Goal: Task Accomplishment & Management: Manage account settings

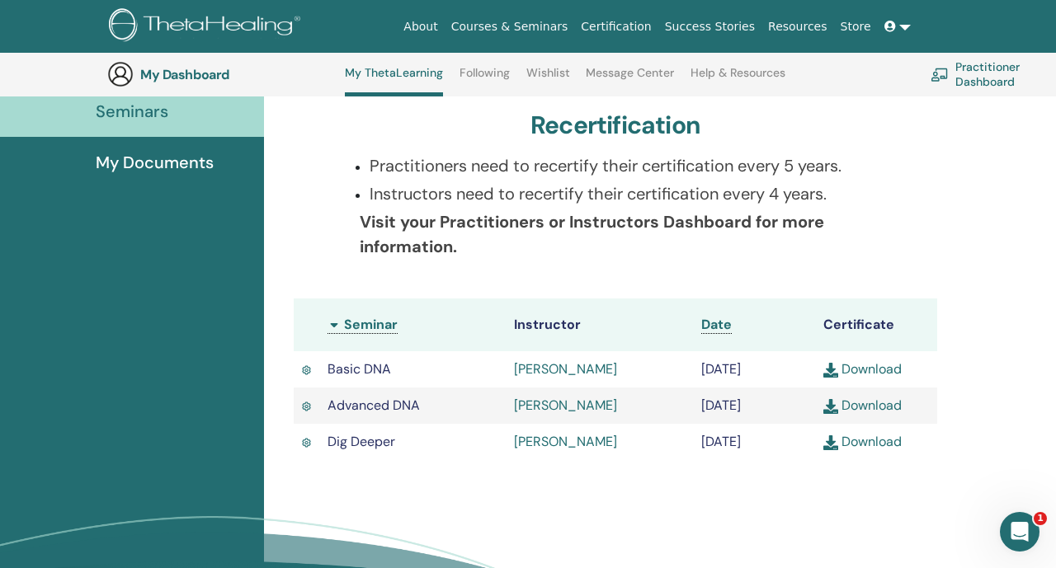
click at [898, 26] on span at bounding box center [891, 26] width 15 height 13
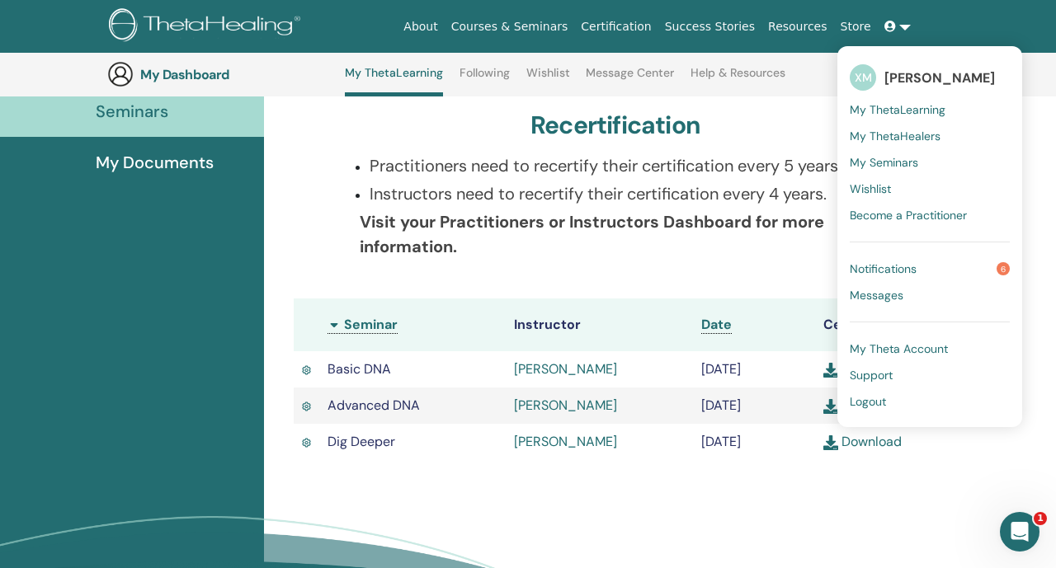
click at [871, 397] on span "Logout" at bounding box center [868, 401] width 36 height 15
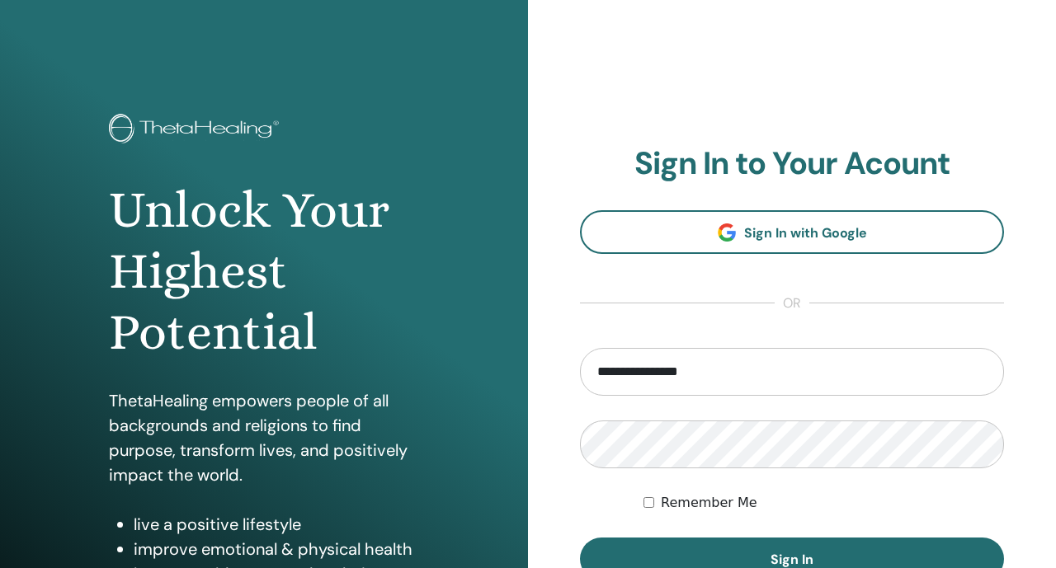
click at [611, 365] on input "**********" at bounding box center [792, 372] width 424 height 48
type input "**********"
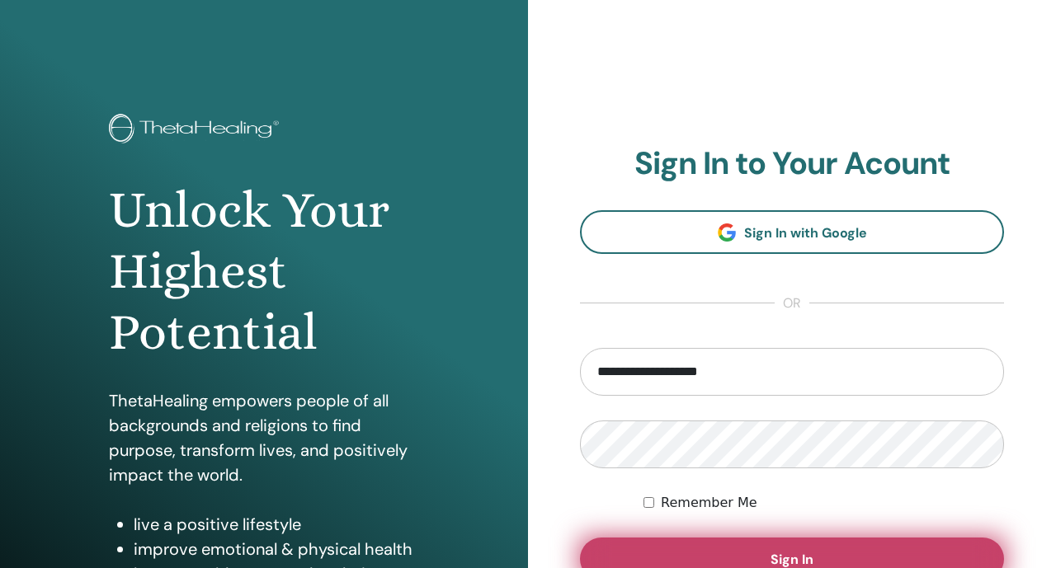
click at [662, 556] on button "Sign In" at bounding box center [792, 559] width 424 height 43
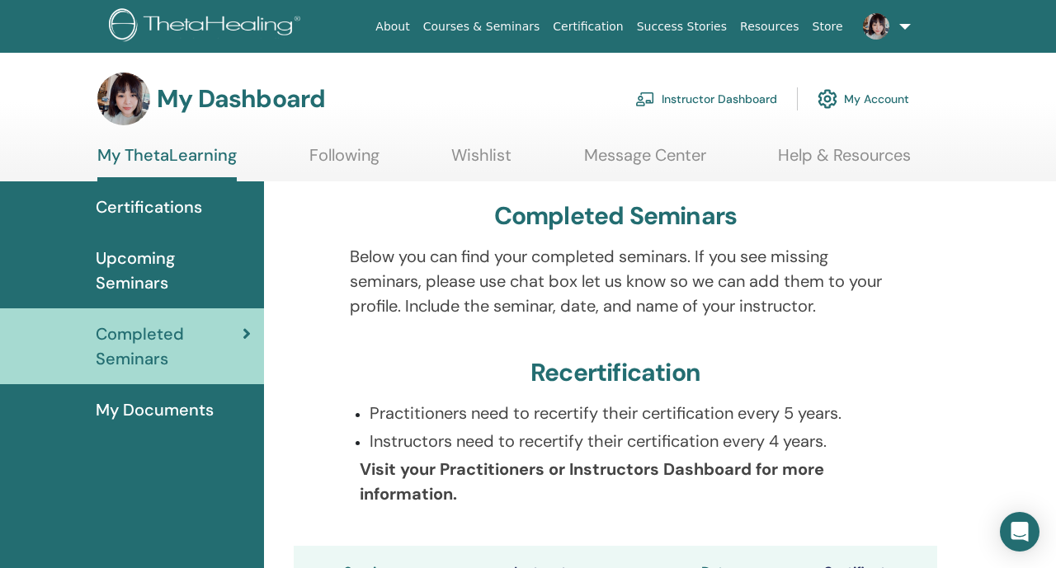
click at [688, 95] on link "Instructor Dashboard" at bounding box center [706, 99] width 142 height 36
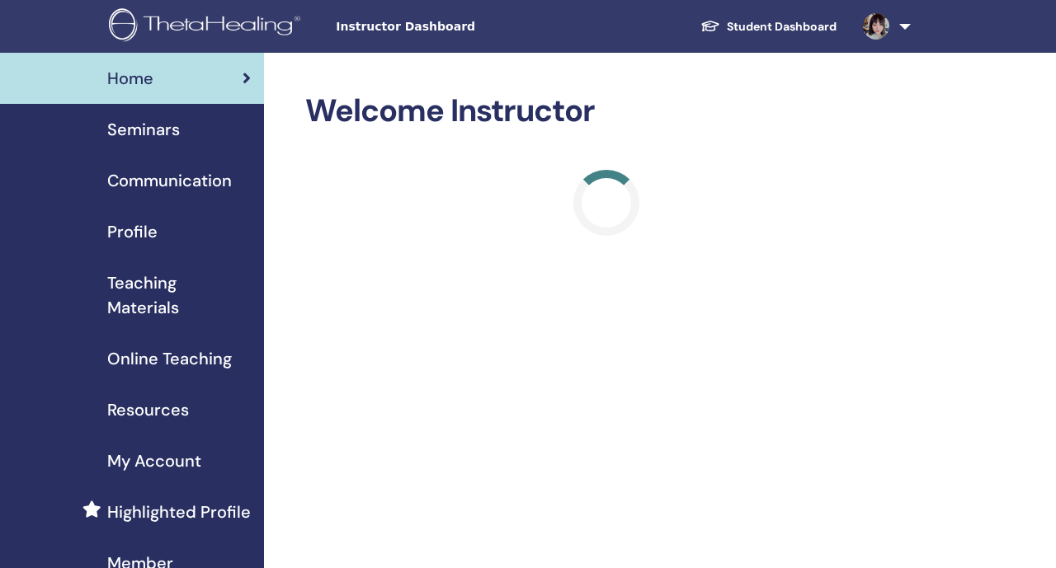
click at [193, 129] on div "Seminars" at bounding box center [132, 129] width 238 height 25
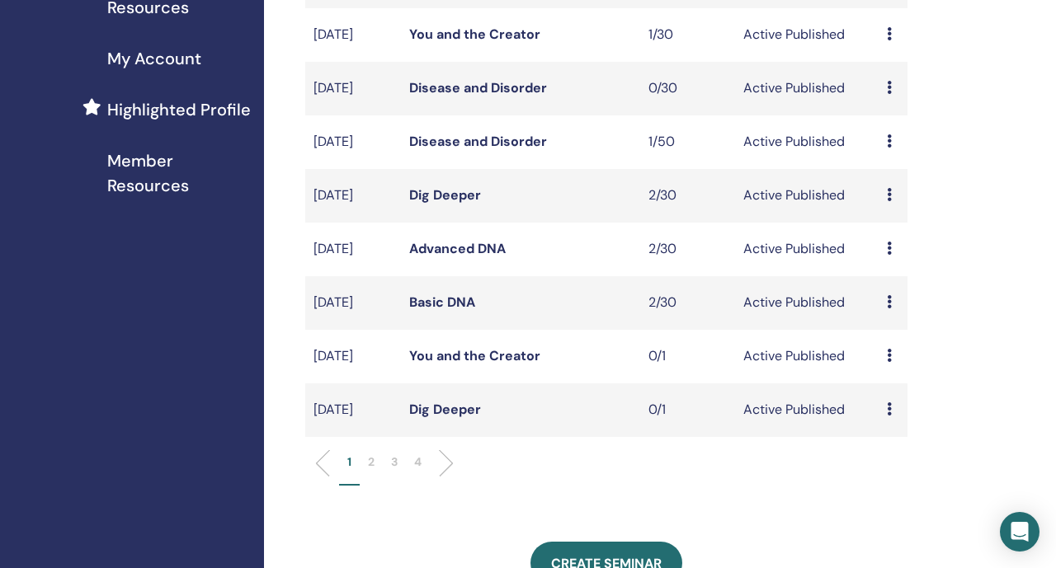
scroll to position [412, 0]
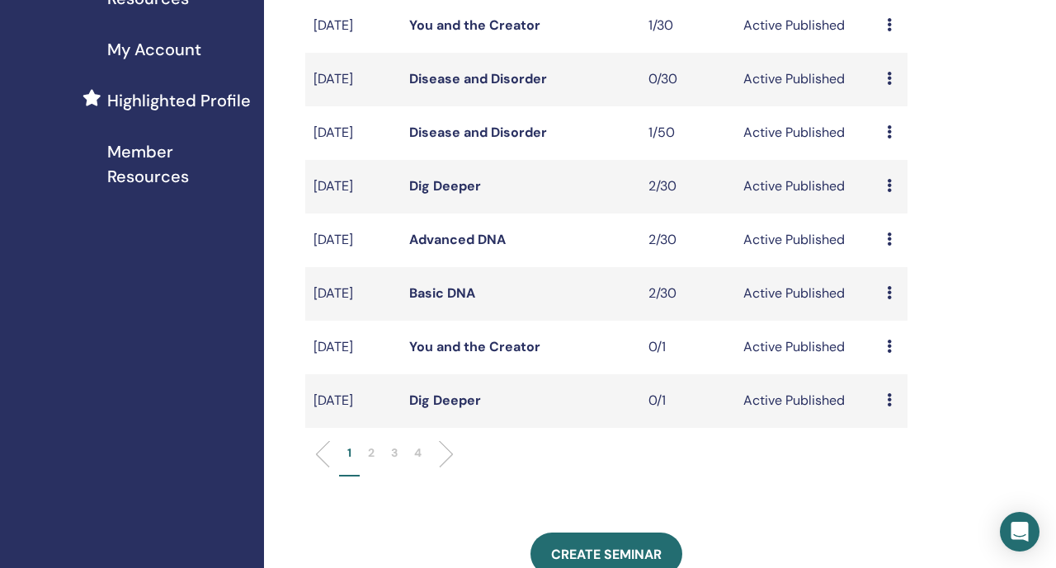
click at [372, 462] on p "2" at bounding box center [371, 453] width 7 height 17
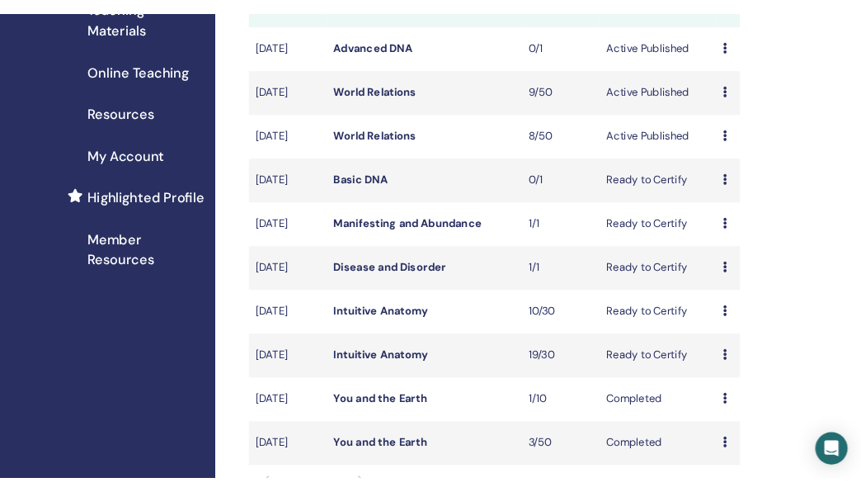
scroll to position [290, 0]
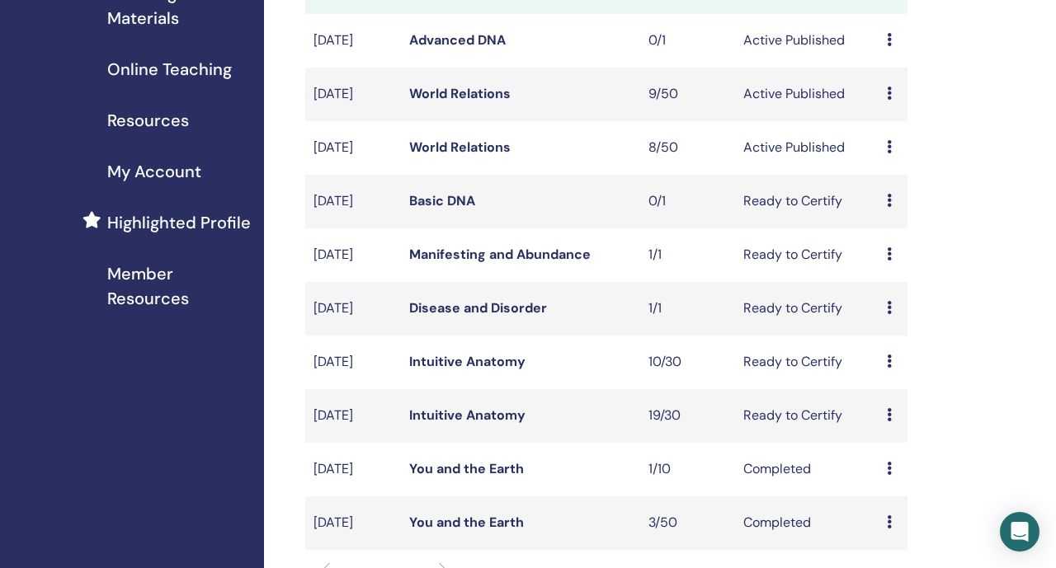
click at [452, 156] on link "World Relations" at bounding box center [459, 147] width 101 height 17
click at [469, 102] on link "World Relations" at bounding box center [459, 93] width 101 height 17
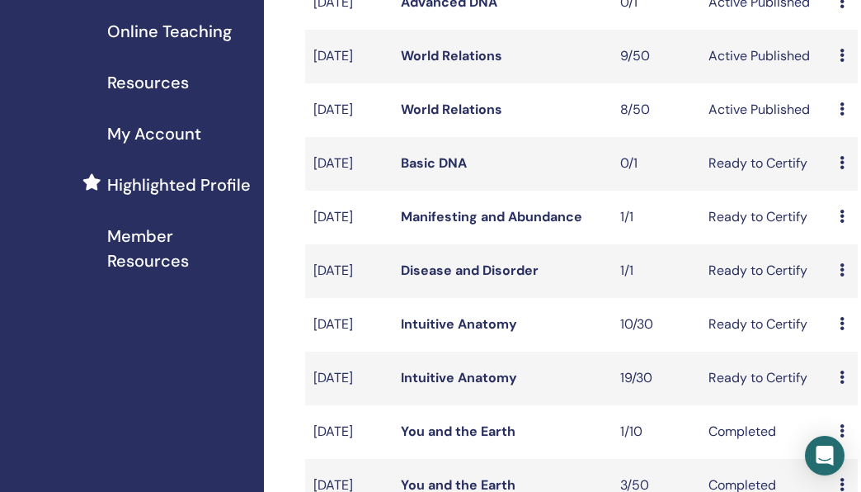
scroll to position [329, 0]
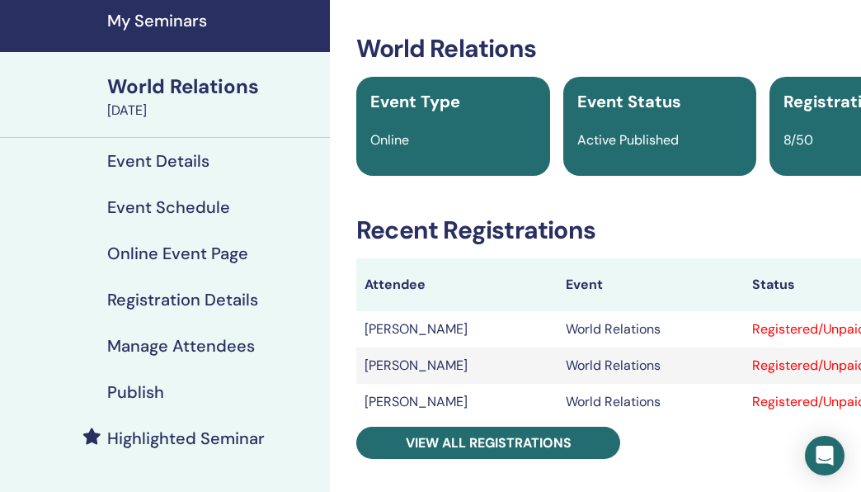
scroll to position [65, 0]
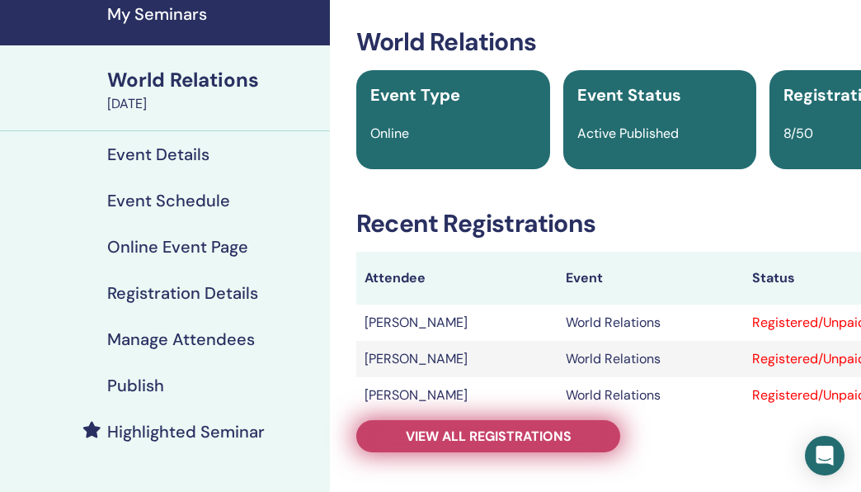
click at [431, 441] on span "View all registrations" at bounding box center [489, 435] width 166 height 17
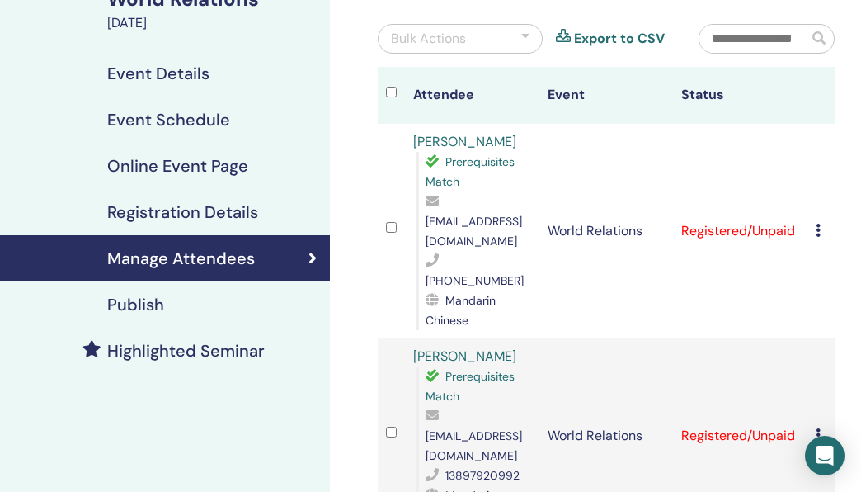
scroll to position [153, 0]
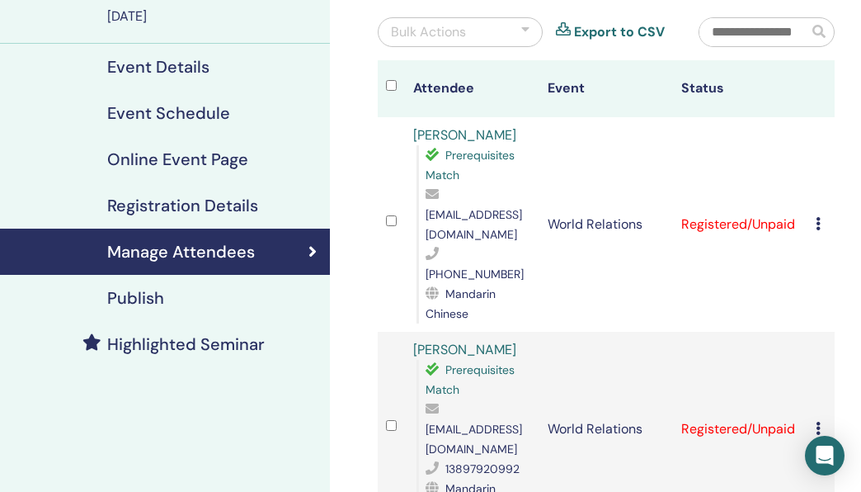
click at [502, 215] on span "1249618059@qq.com" at bounding box center [474, 224] width 97 height 35
copy span "1249618059@qq.com"
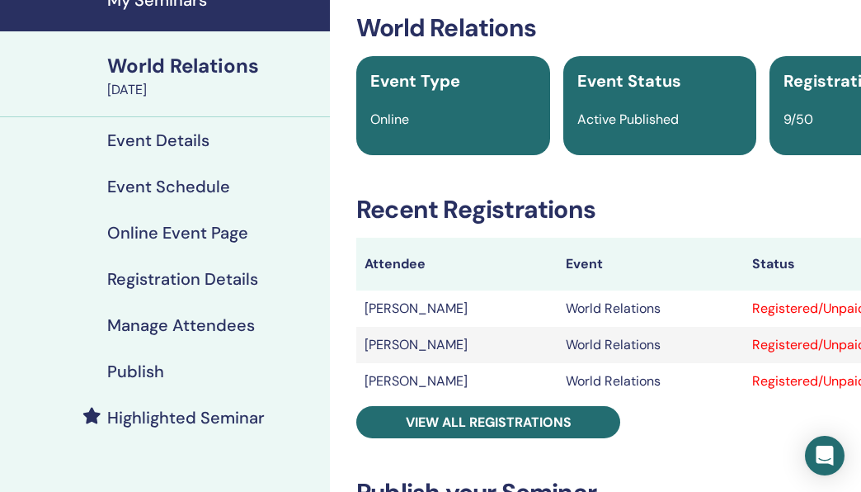
scroll to position [83, 0]
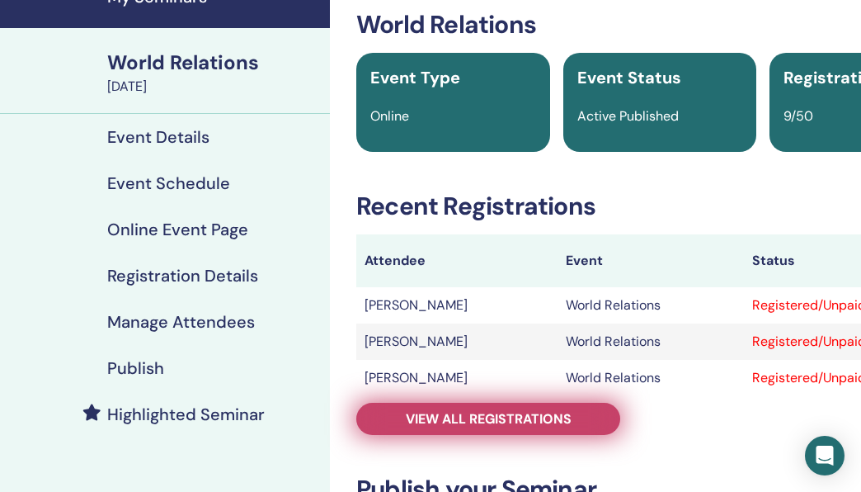
click at [401, 419] on link "View all registrations" at bounding box center [488, 419] width 264 height 32
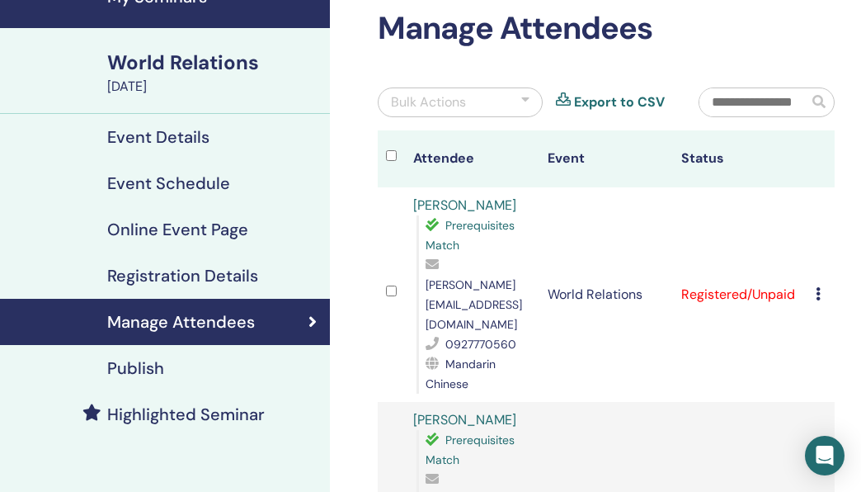
click at [445, 284] on span "[PERSON_NAME][EMAIL_ADDRESS][DOMAIN_NAME]" at bounding box center [474, 304] width 97 height 54
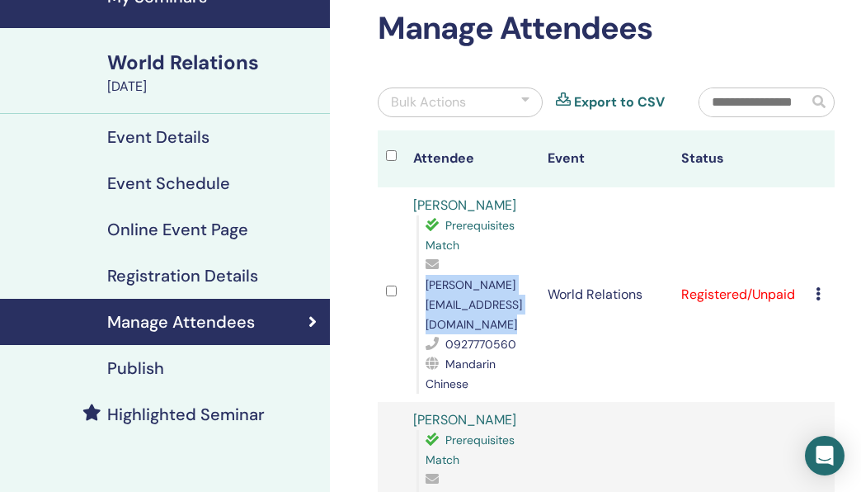
click at [445, 284] on span "[PERSON_NAME][EMAIL_ADDRESS][DOMAIN_NAME]" at bounding box center [474, 304] width 97 height 54
copy span "[PERSON_NAME][EMAIL_ADDRESS][DOMAIN_NAME]"
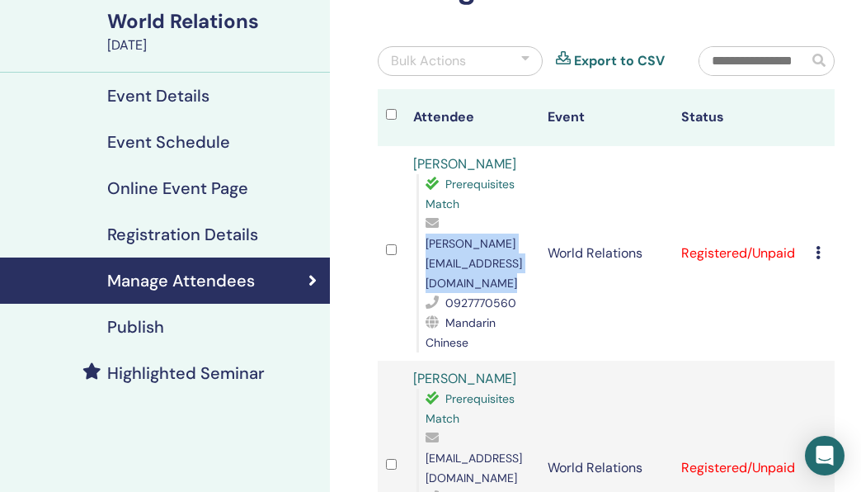
scroll to position [125, 0]
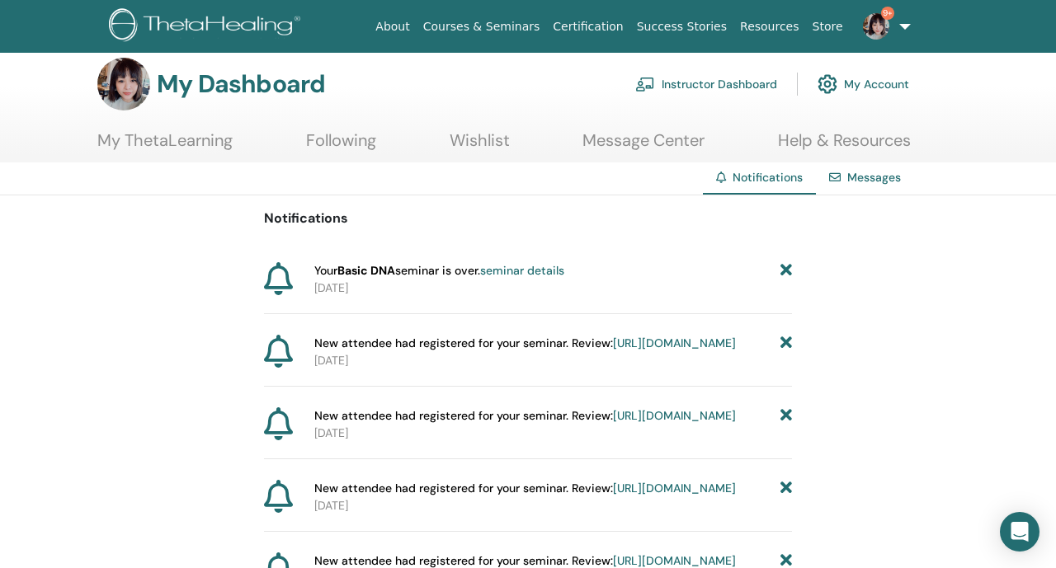
click at [889, 34] on link "9+" at bounding box center [884, 26] width 68 height 53
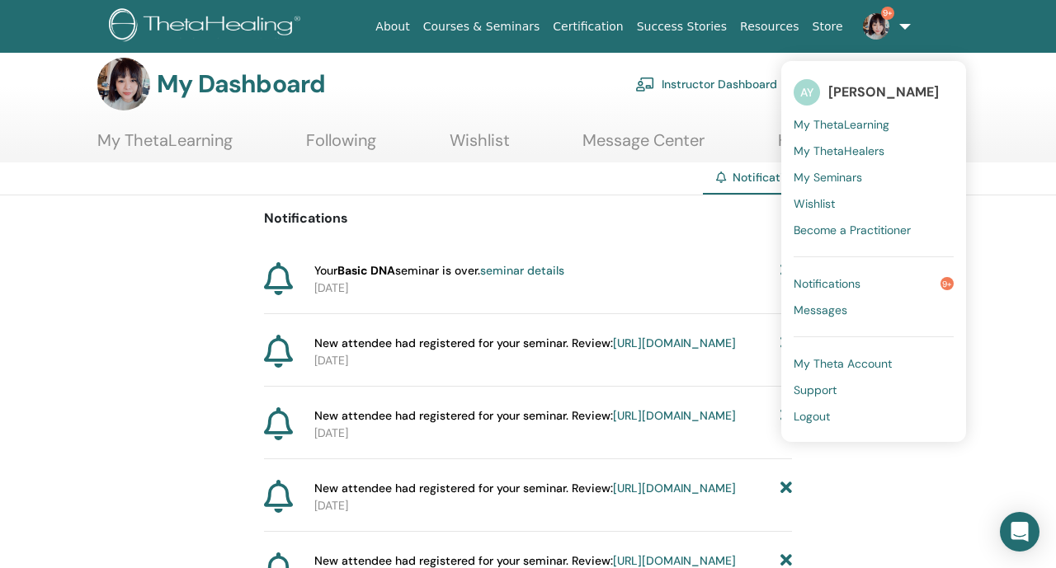
scroll to position [15, 0]
click at [827, 409] on span "Logout" at bounding box center [812, 416] width 36 height 15
